Goal: Transaction & Acquisition: Purchase product/service

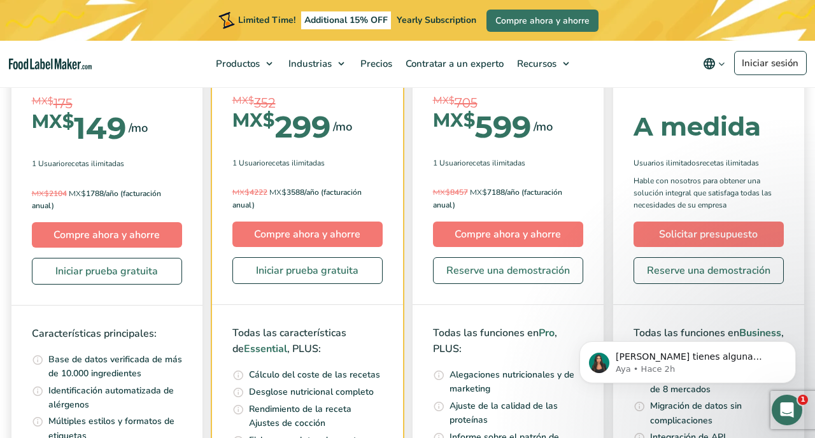
scroll to position [4473, 0]
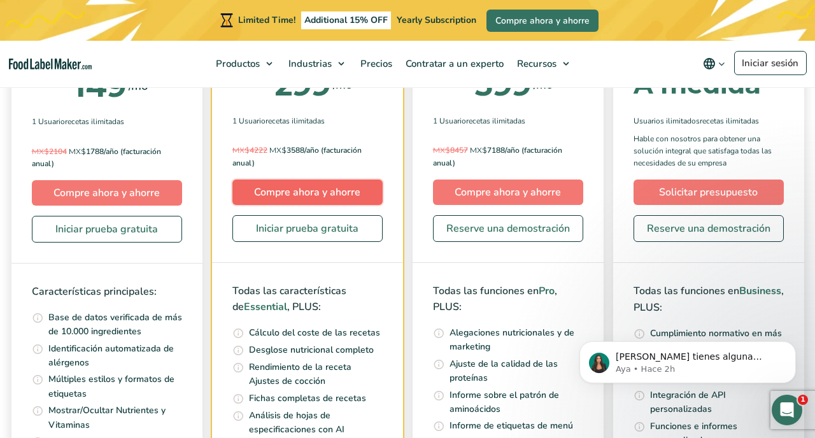
click at [288, 189] on link "Compre ahora y ahorre" at bounding box center [307, 192] width 150 height 25
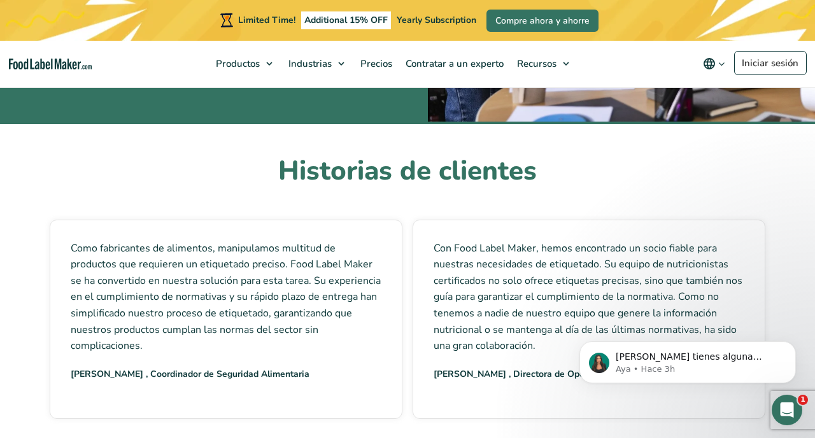
scroll to position [3267, 0]
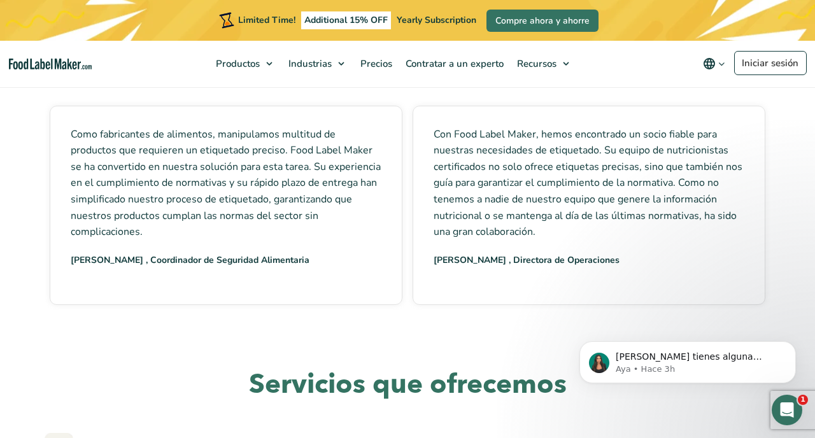
click at [58, 63] on img "main navigation" at bounding box center [50, 64] width 83 height 11
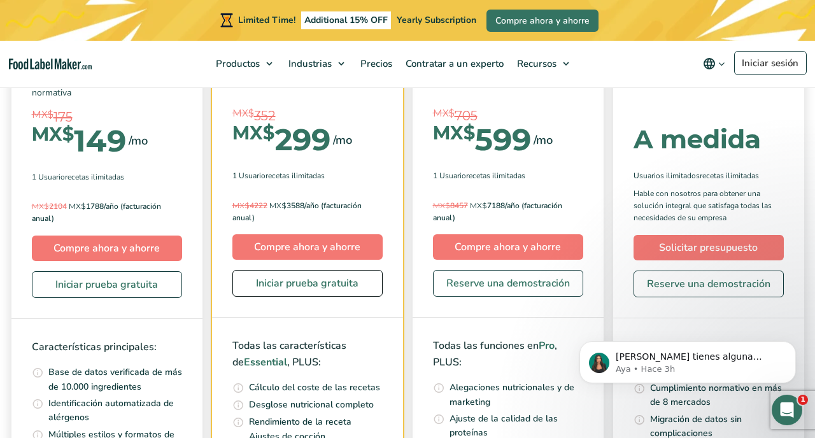
scroll to position [4005, 0]
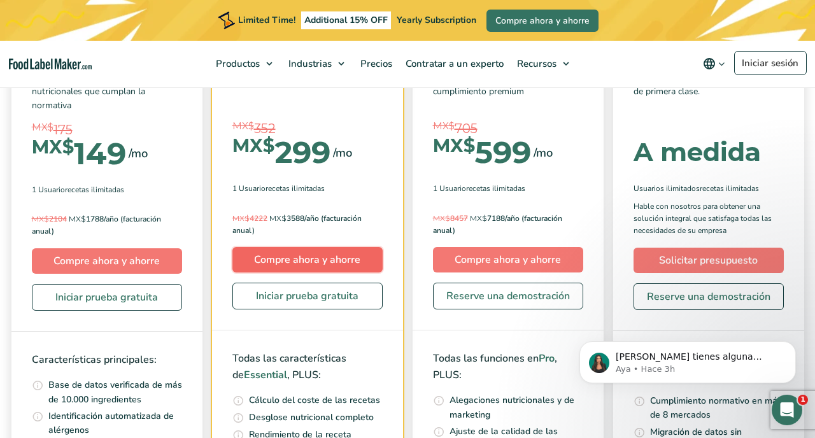
click at [284, 247] on link "Compre ahora y ahorre" at bounding box center [307, 259] width 150 height 25
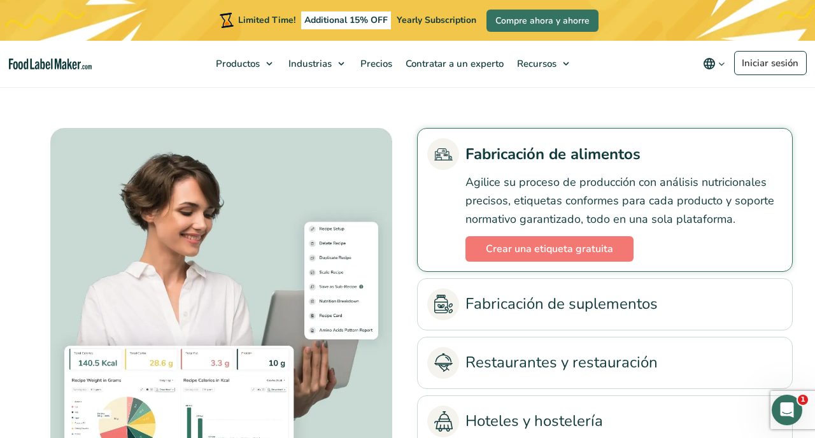
scroll to position [2716, 0]
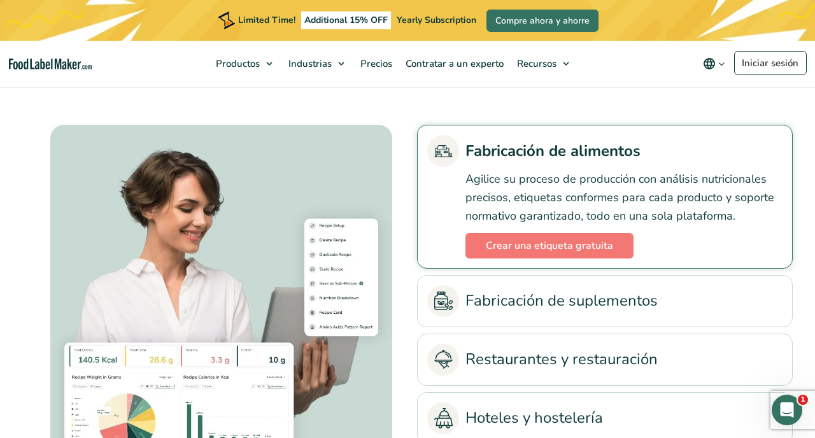
click at [499, 294] on link "Fabricación de suplementos" at bounding box center [604, 301] width 355 height 32
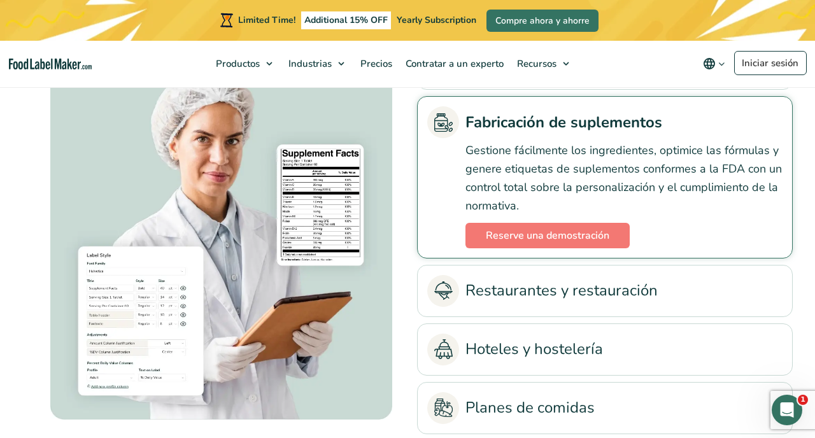
scroll to position [2831, 0]
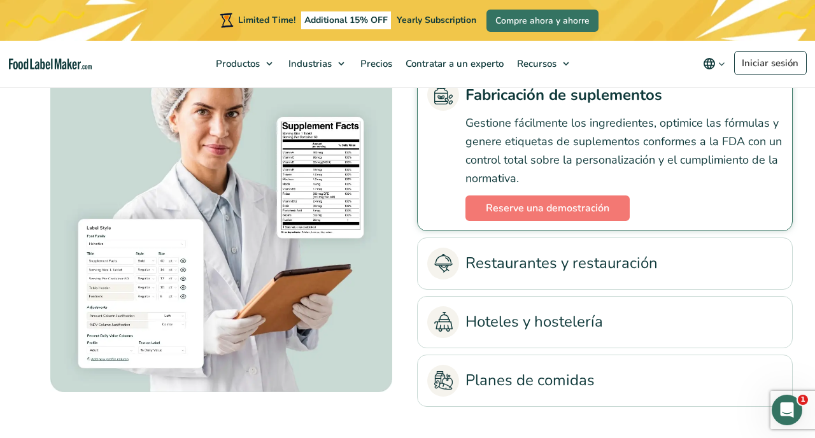
click at [486, 368] on link "Planes de comidas" at bounding box center [604, 381] width 355 height 32
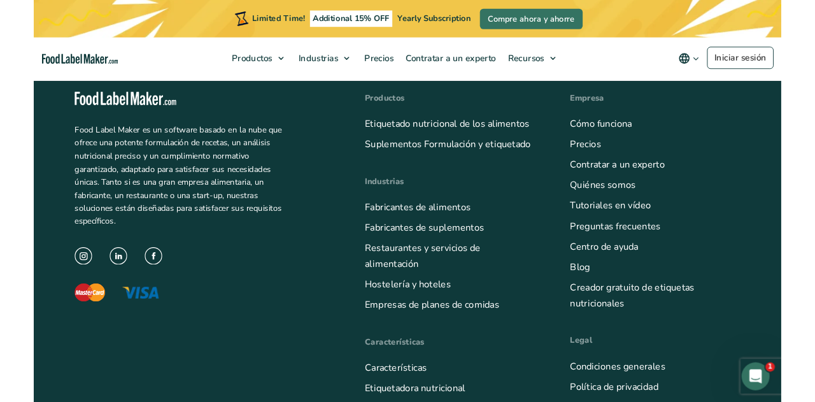
scroll to position [4739, 0]
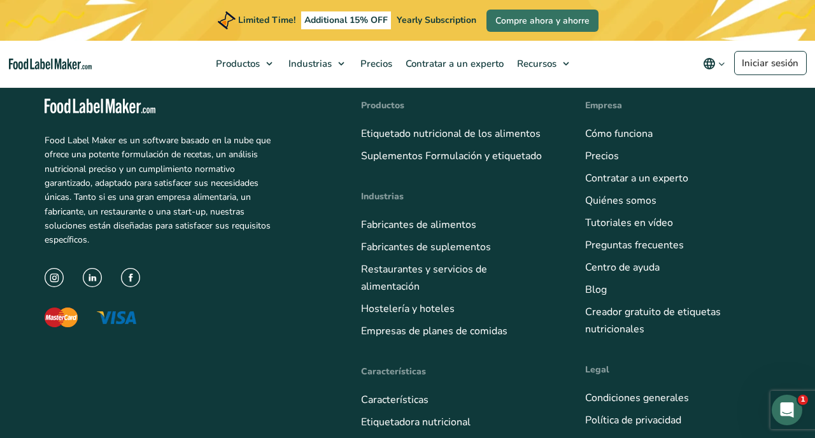
click at [124, 311] on img at bounding box center [116, 317] width 39 height 13
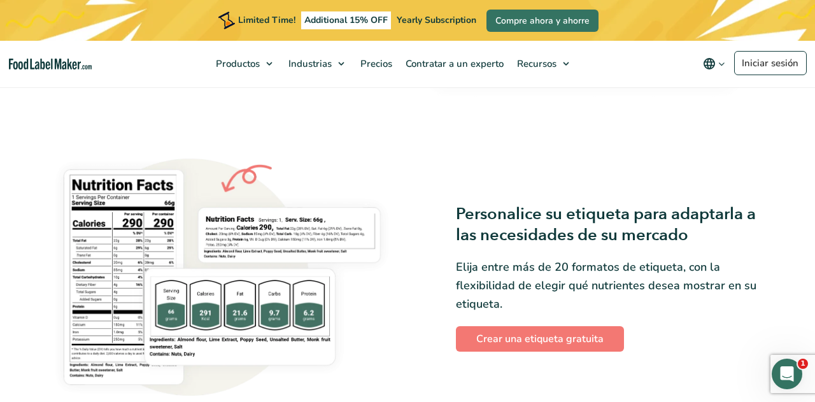
scroll to position [986, 0]
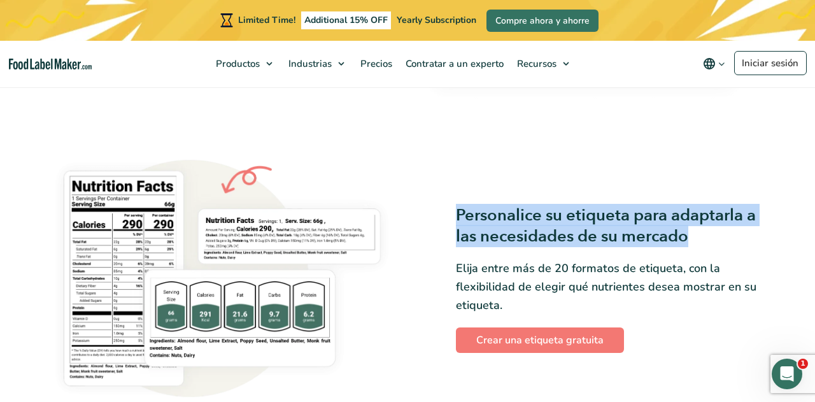
drag, startPoint x: 457, startPoint y: 212, endPoint x: 721, endPoint y: 234, distance: 264.6
click at [721, 234] on h3 "Personalice su etiqueta para adaptarla a las necesidades de su mercado" at bounding box center [613, 225] width 315 height 43
copy h3 "Personalice su etiqueta para adaptarla a las necesidades de su mercado"
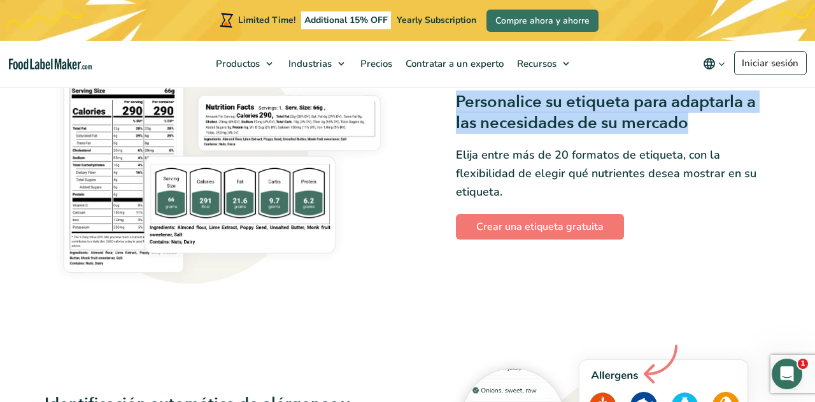
scroll to position [1107, 0]
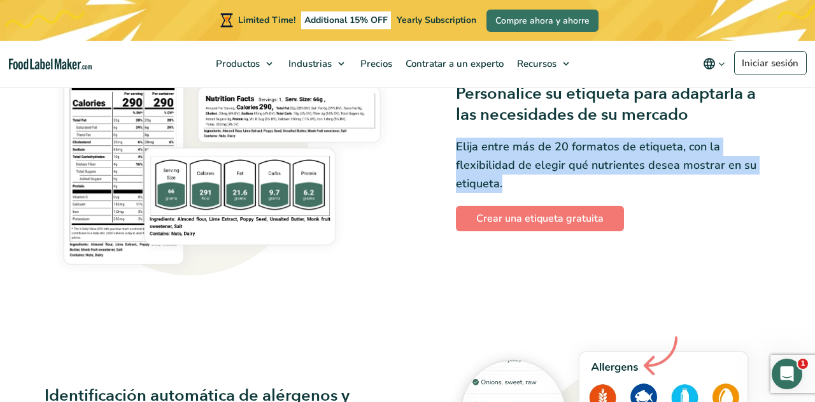
drag, startPoint x: 457, startPoint y: 144, endPoint x: 506, endPoint y: 179, distance: 59.7
click at [506, 179] on p "Elija entre más de 20 formatos de etiqueta, con la flexibilidad de elegir qué n…" at bounding box center [613, 165] width 315 height 55
copy p "Elija entre más de 20 formatos de etiqueta, con la flexibilidad de elegir qué n…"
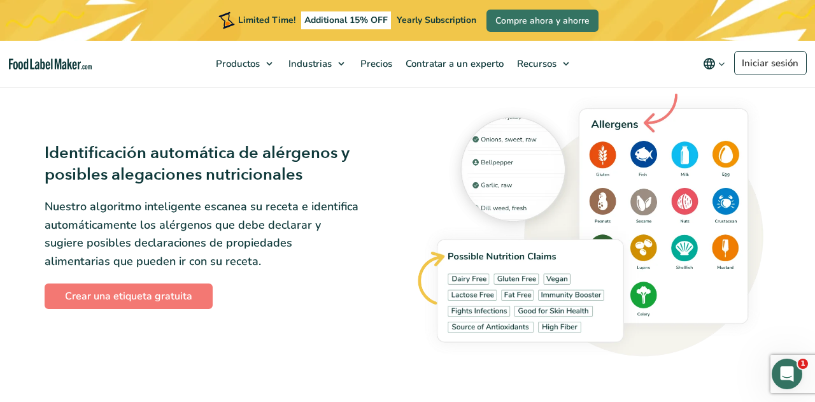
scroll to position [1353, 0]
